Goal: Find specific page/section: Find specific page/section

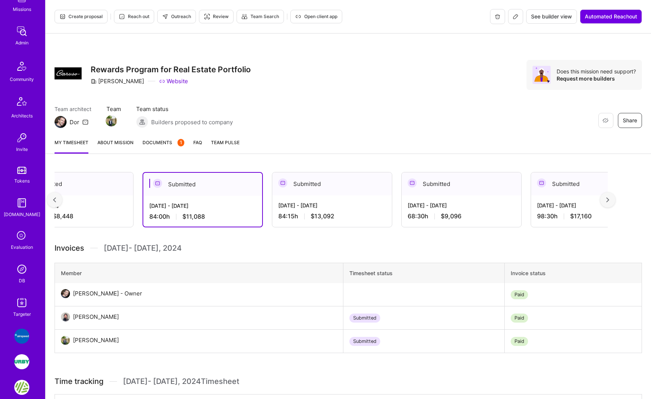
scroll to position [95, 0]
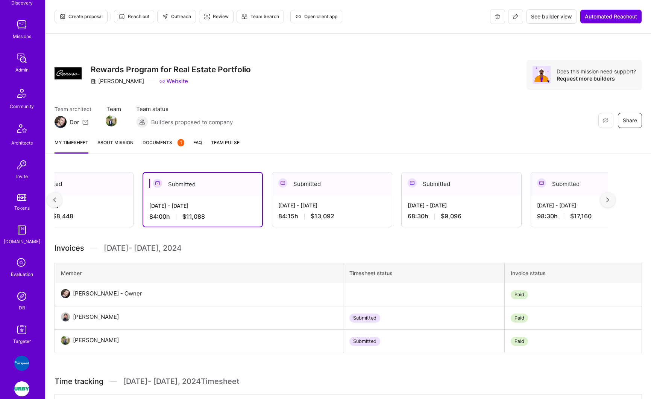
click at [23, 63] on img at bounding box center [21, 58] width 15 height 15
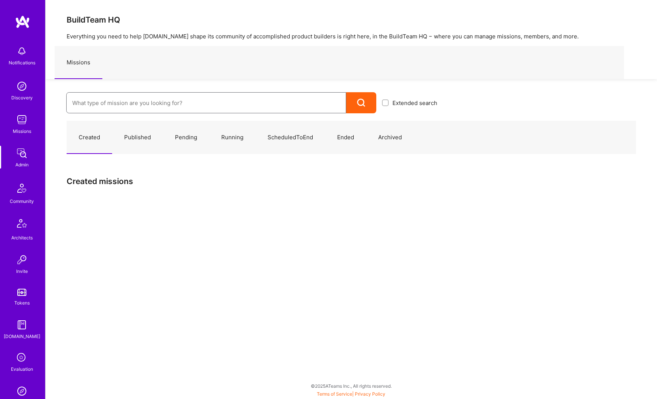
click at [132, 109] on input at bounding box center [206, 102] width 268 height 19
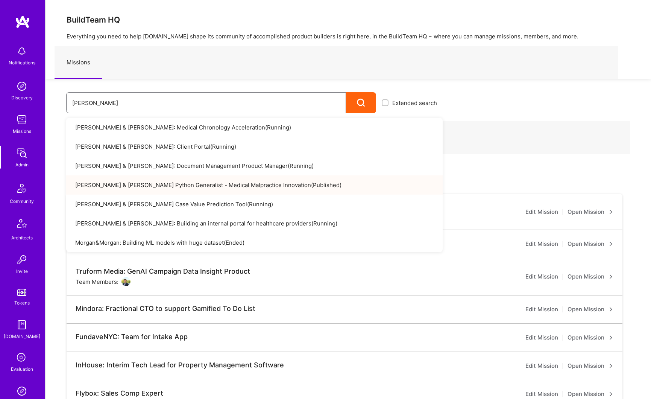
type input "[PERSON_NAME]"
click at [161, 187] on link "Morgan & Morgan Python Generalist - Medical Malpractice Innovation ( Published )" at bounding box center [254, 184] width 377 height 19
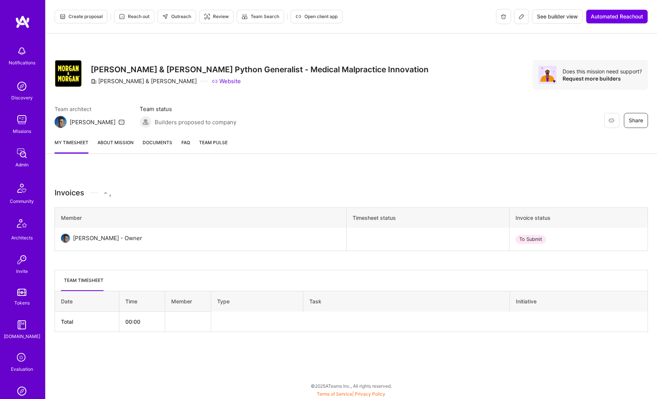
click at [521, 21] on button at bounding box center [521, 16] width 15 height 15
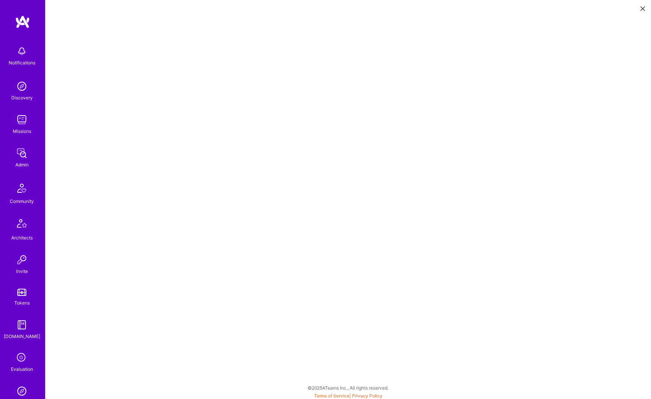
click at [22, 154] on img at bounding box center [21, 153] width 15 height 15
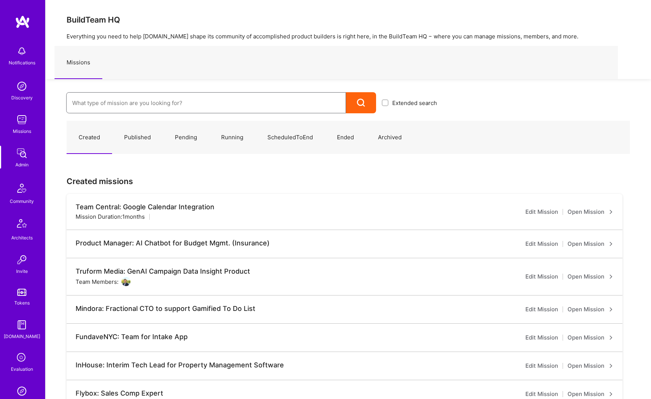
click at [136, 107] on input at bounding box center [206, 102] width 268 height 19
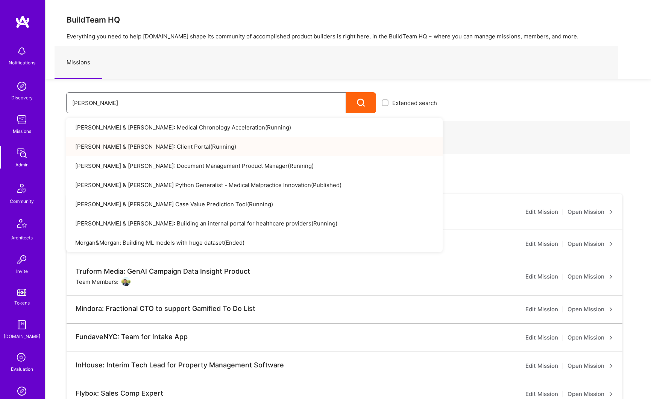
type input "[PERSON_NAME]"
click at [157, 149] on link "[PERSON_NAME] & [PERSON_NAME]: Client Portal ( Running )" at bounding box center [254, 146] width 377 height 19
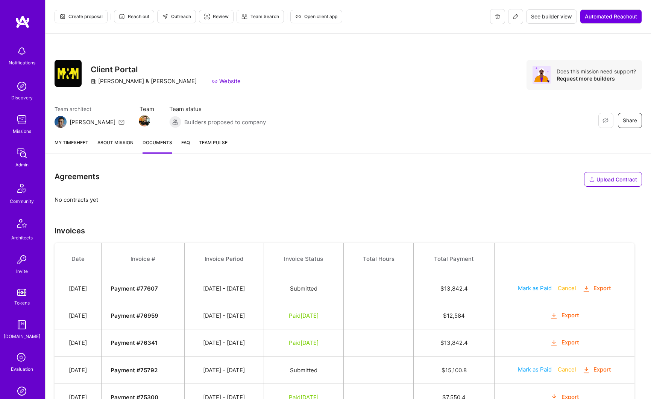
click at [517, 19] on icon at bounding box center [516, 17] width 6 height 6
